Goal: Check status: Check status

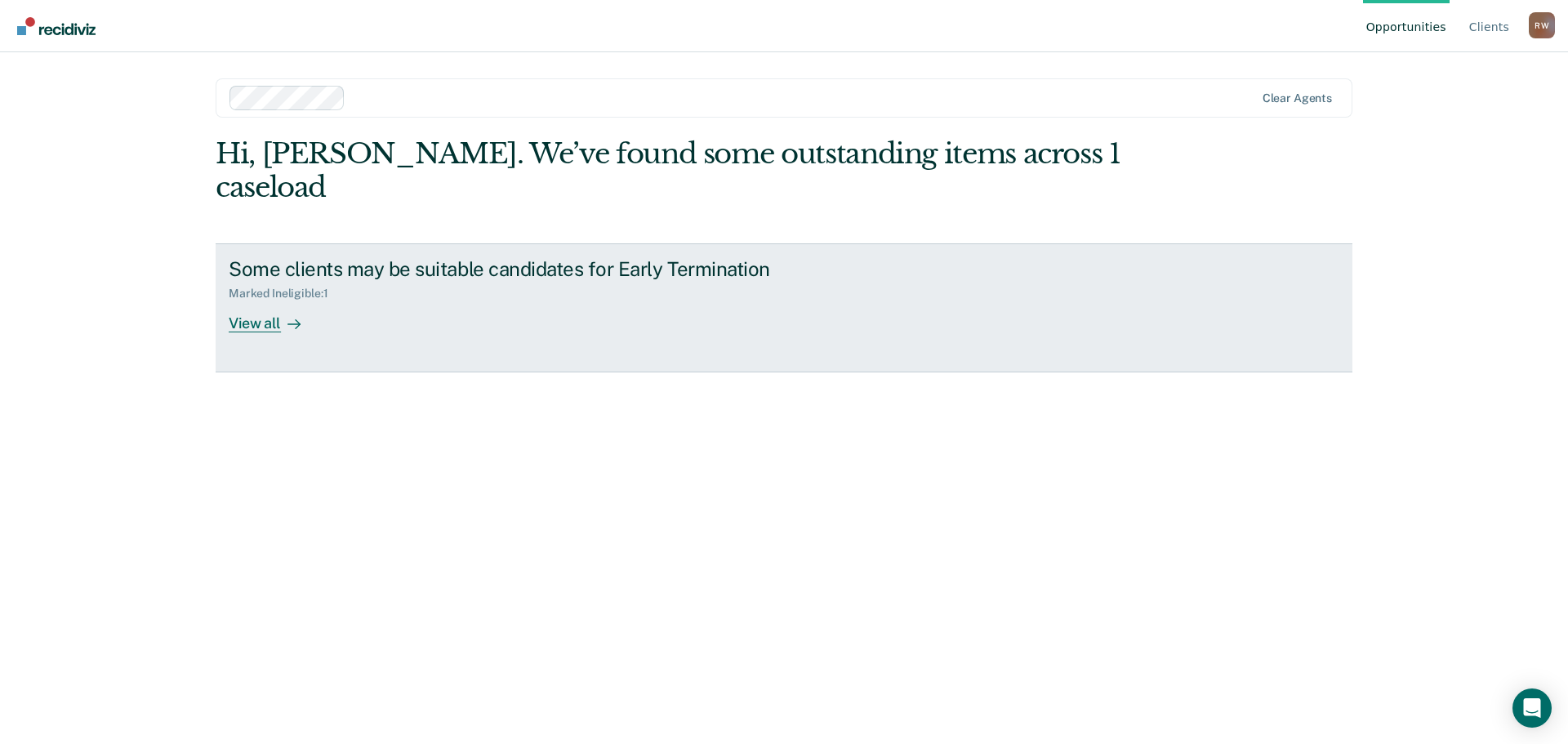
click at [680, 275] on div "Some clients may be suitable candidates for Early Termination Marked Ineligible…" at bounding box center [535, 295] width 613 height 75
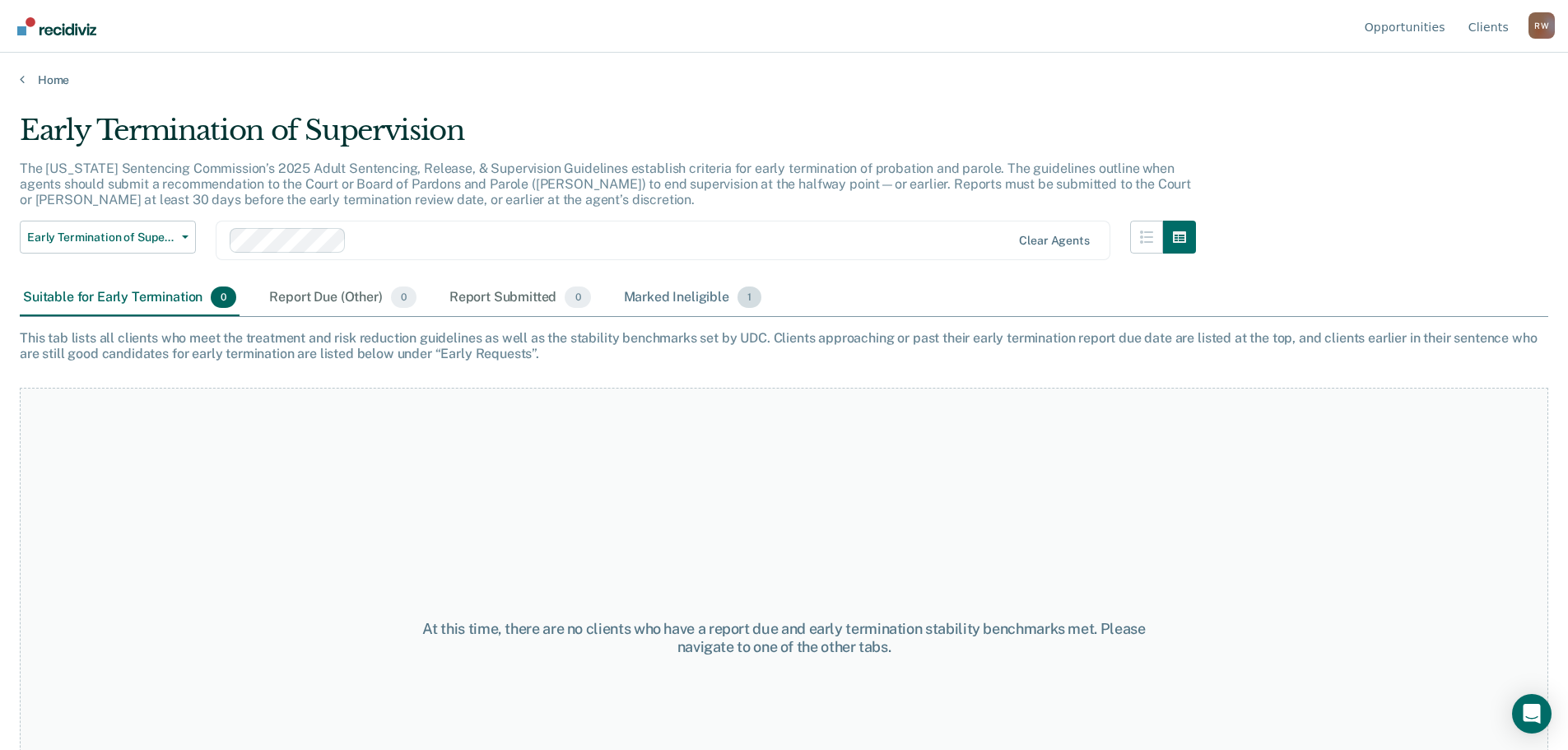
click at [691, 295] on div "Marked Ineligible 1" at bounding box center [693, 298] width 145 height 36
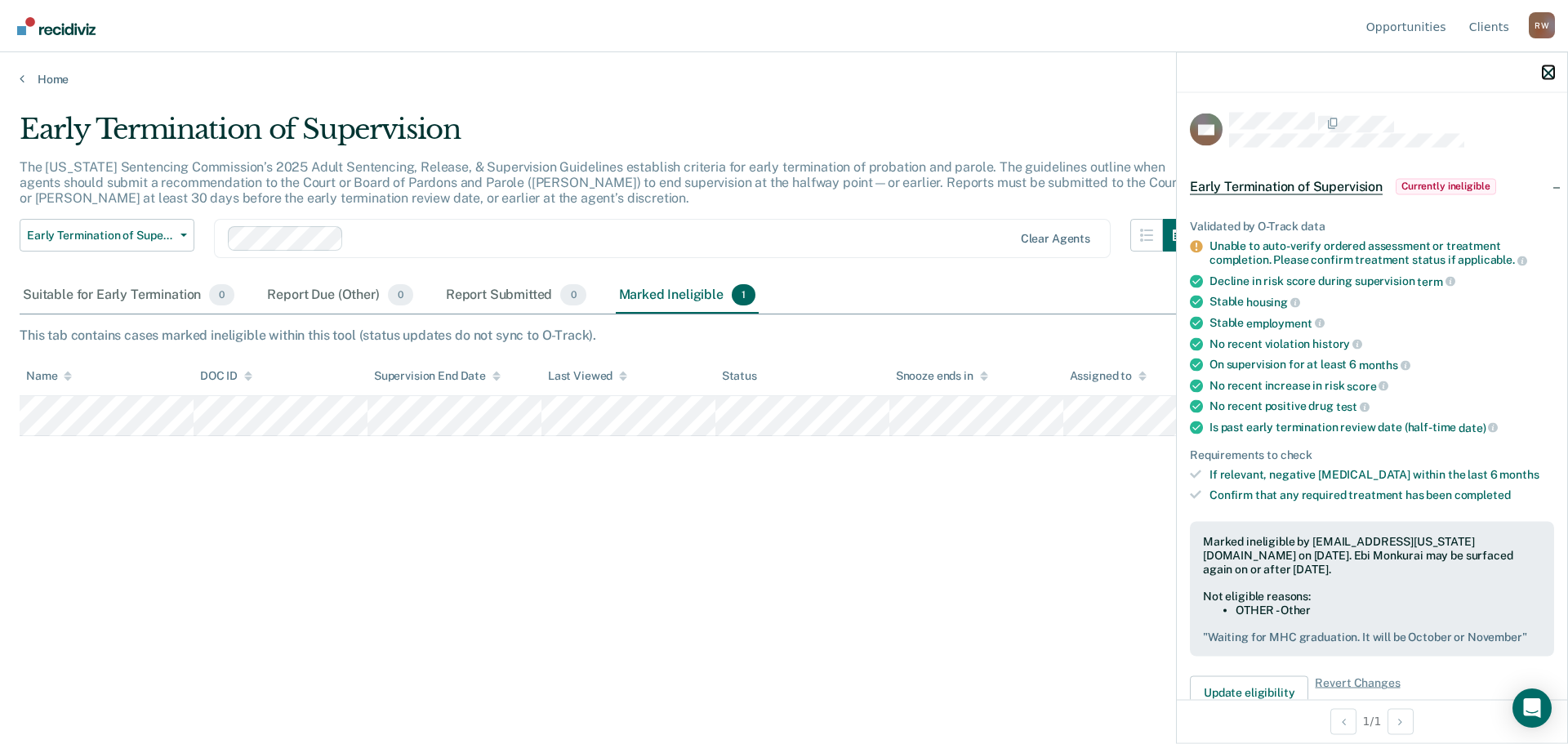
click at [1545, 71] on icon "button" at bounding box center [1548, 73] width 11 height 11
